Goal: Navigation & Orientation: Find specific page/section

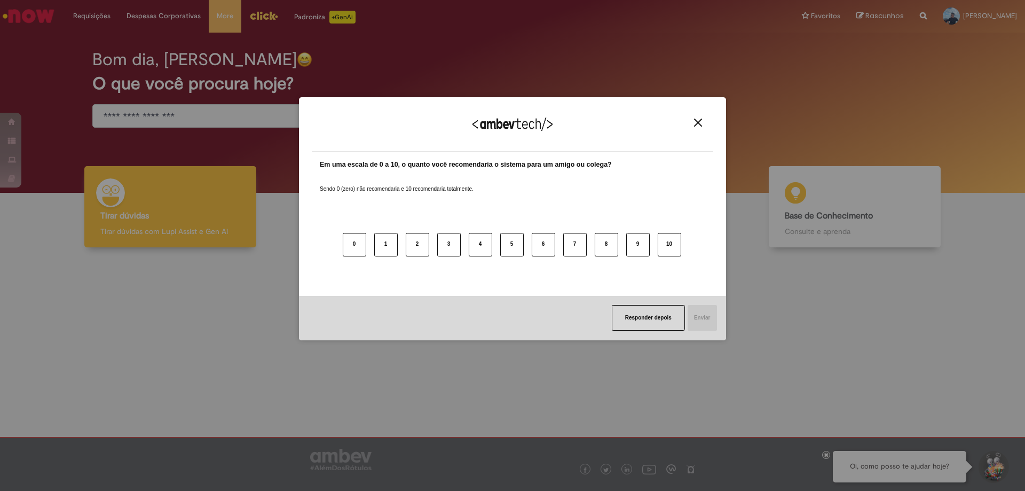
click at [350, 296] on div "Responder depois Enviar" at bounding box center [512, 318] width 427 height 44
click at [697, 115] on div "Agradecemos seu feedback!" at bounding box center [512, 131] width 401 height 42
click at [697, 125] on img "Close" at bounding box center [698, 123] width 8 height 8
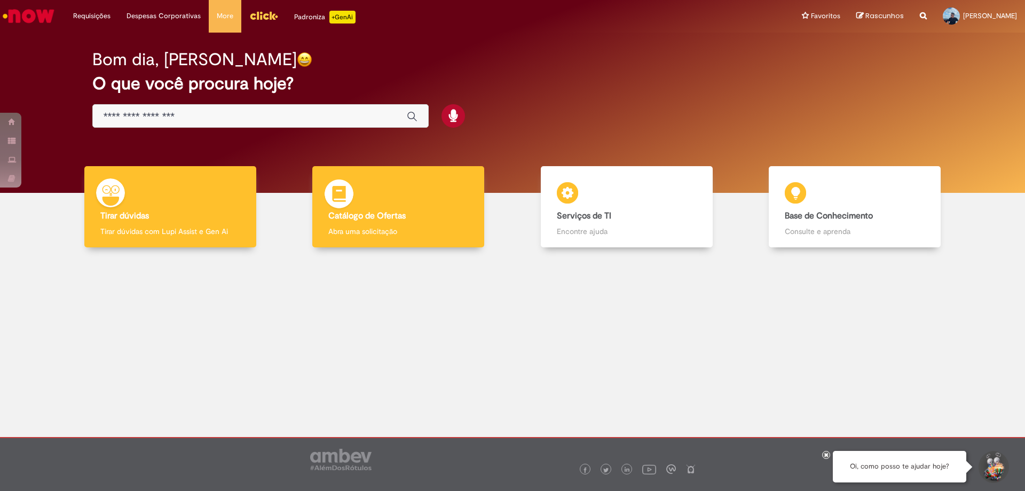
click at [429, 224] on div "Catálogo de Ofertas Catálogo de Ofertas Abra uma solicitação" at bounding box center [398, 207] width 172 height 82
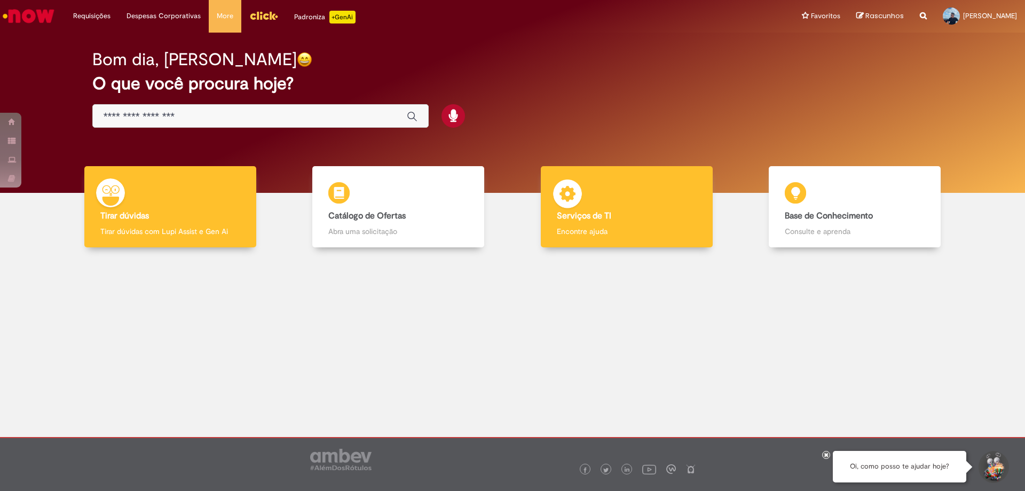
click at [669, 217] on h4 "Serviços de TI" at bounding box center [627, 216] width 140 height 10
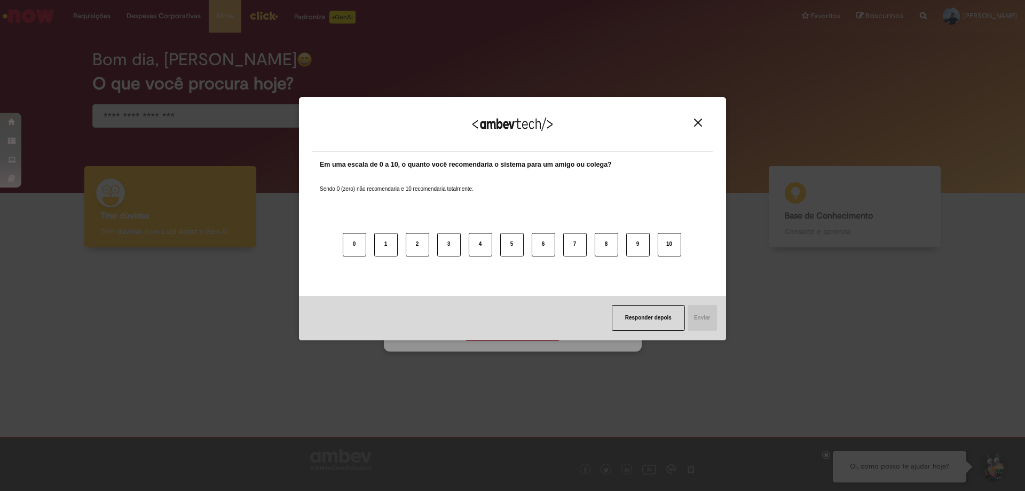
click at [528, 337] on div "Responder depois Enviar" at bounding box center [512, 318] width 427 height 44
click at [539, 388] on div "Agradecemos seu feedback! Em uma escala de 0 a 10, o quanto você recomendaria o…" at bounding box center [512, 219] width 427 height 472
click at [698, 123] on img "Close" at bounding box center [698, 123] width 8 height 8
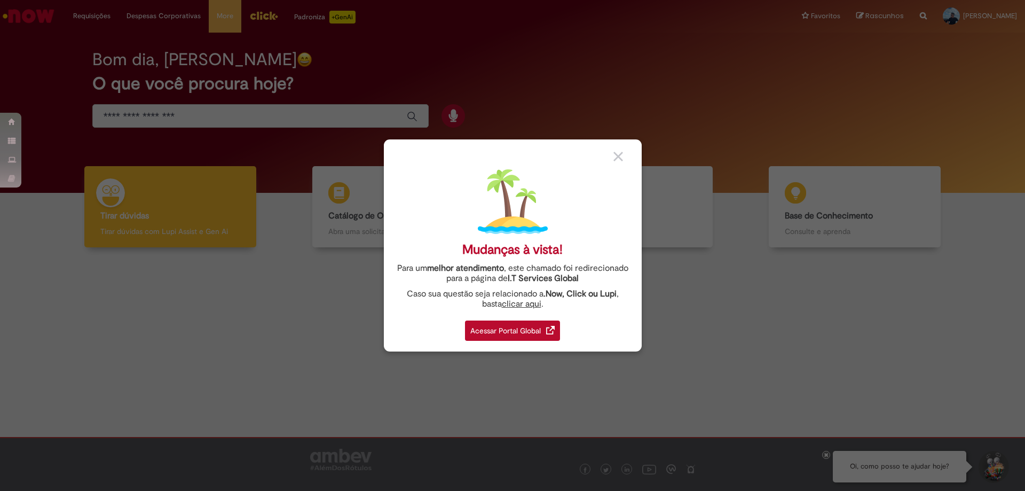
click at [528, 328] on div "Acessar Portal Global" at bounding box center [512, 330] width 95 height 20
